Goal: Navigation & Orientation: Find specific page/section

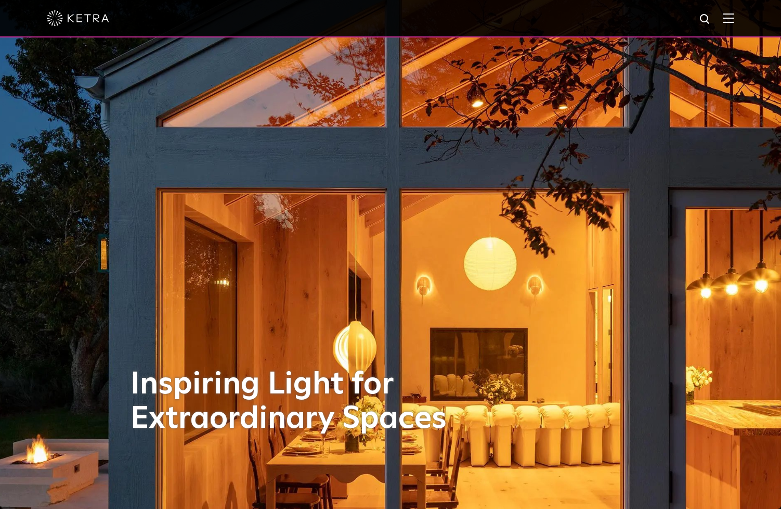
click at [731, 19] on img at bounding box center [728, 18] width 11 height 10
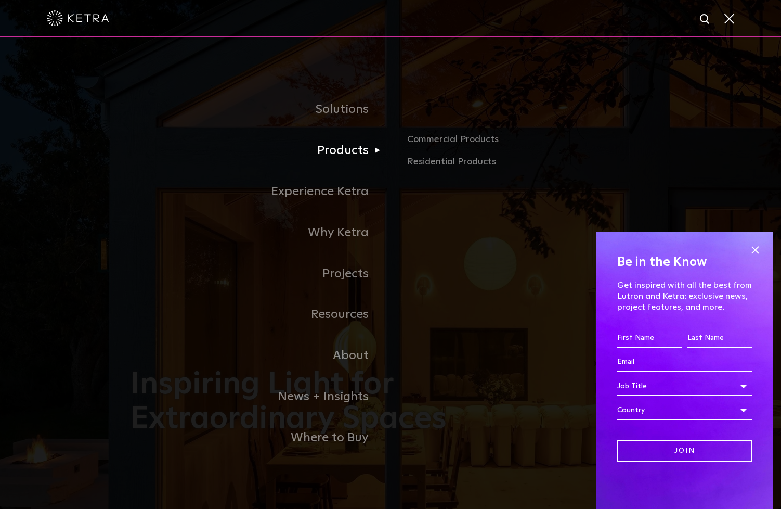
click at [339, 148] on link "Products" at bounding box center [261, 150] width 260 height 41
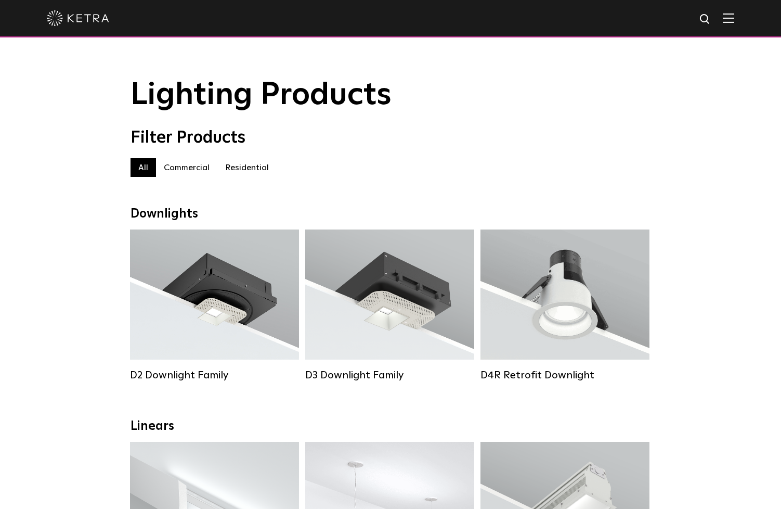
click at [729, 19] on img at bounding box center [728, 18] width 11 height 10
